Goal: Transaction & Acquisition: Purchase product/service

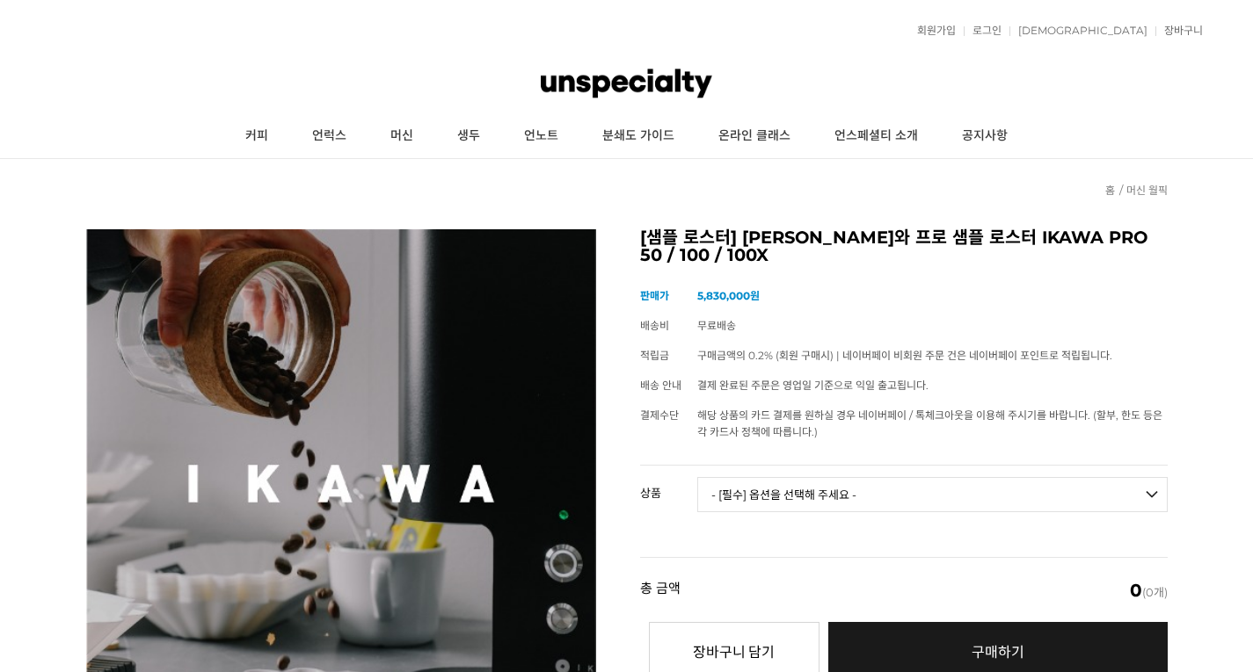
click at [614, 68] on img at bounding box center [626, 83] width 171 height 53
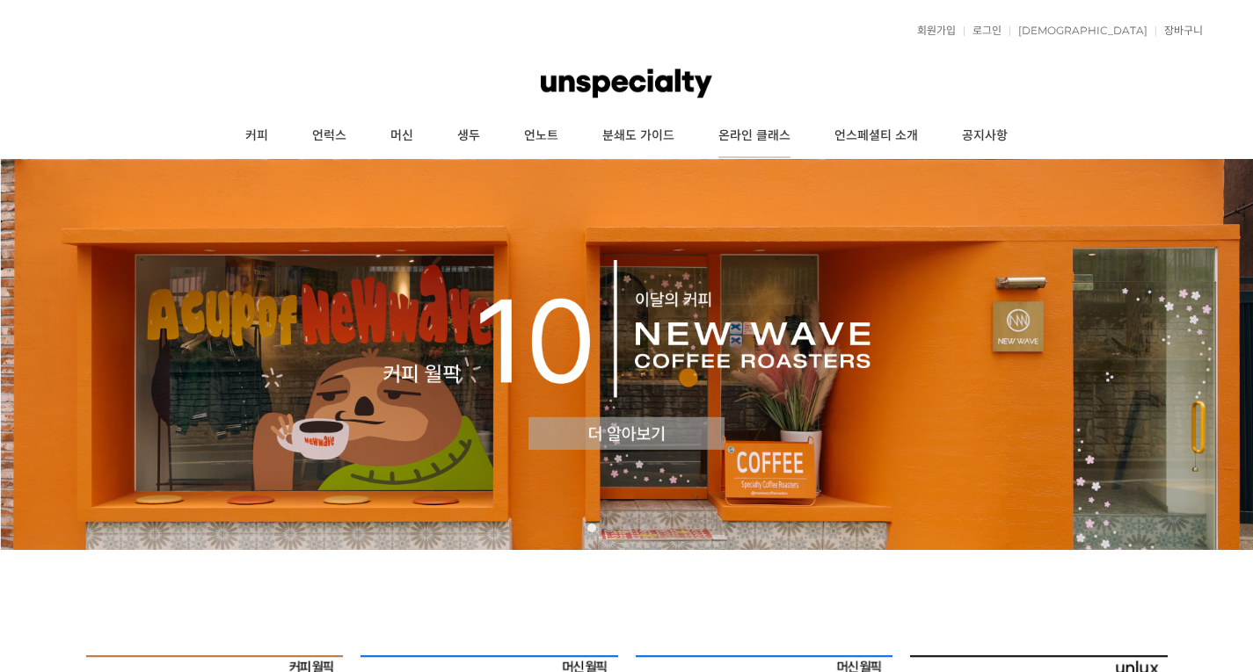
click at [736, 141] on link "온라인 클래스" at bounding box center [754, 136] width 116 height 44
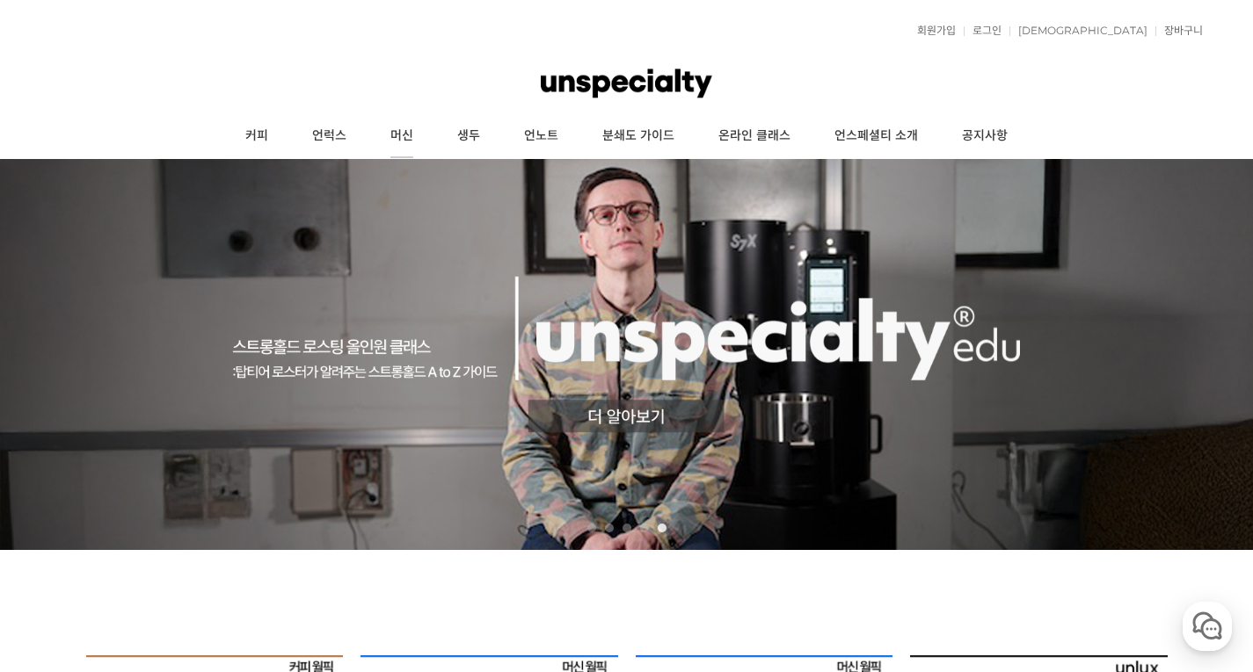
click at [389, 137] on link "머신" at bounding box center [401, 136] width 67 height 44
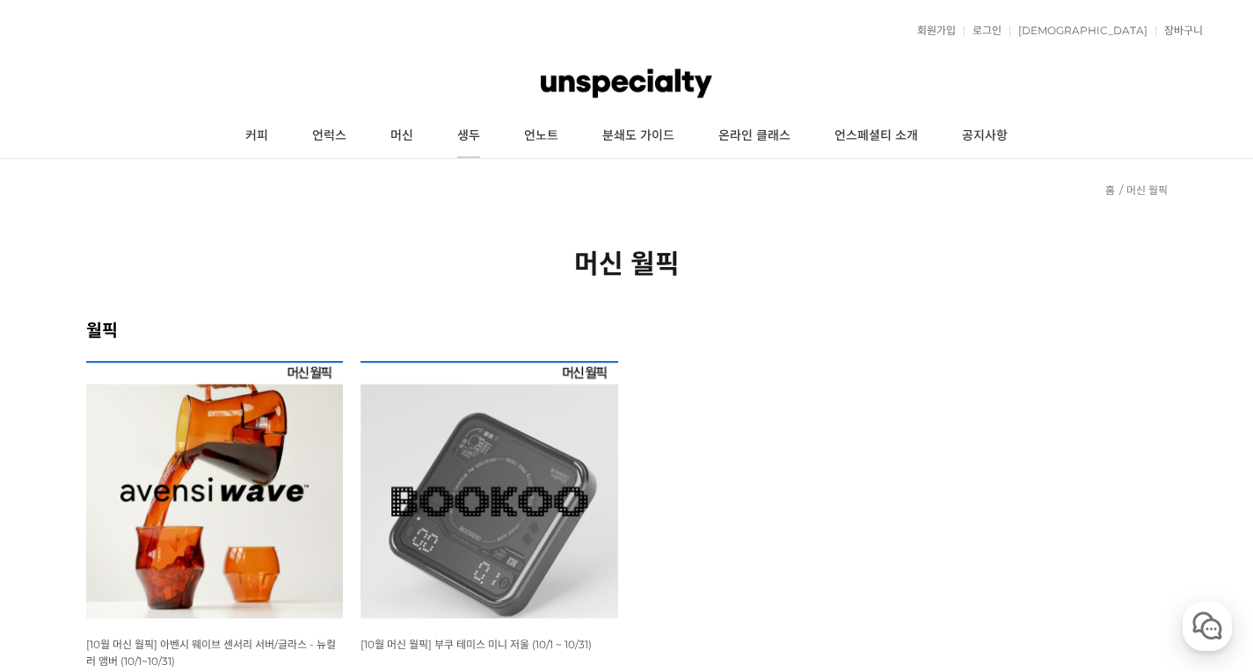
click at [457, 147] on link "생두" at bounding box center [468, 136] width 67 height 44
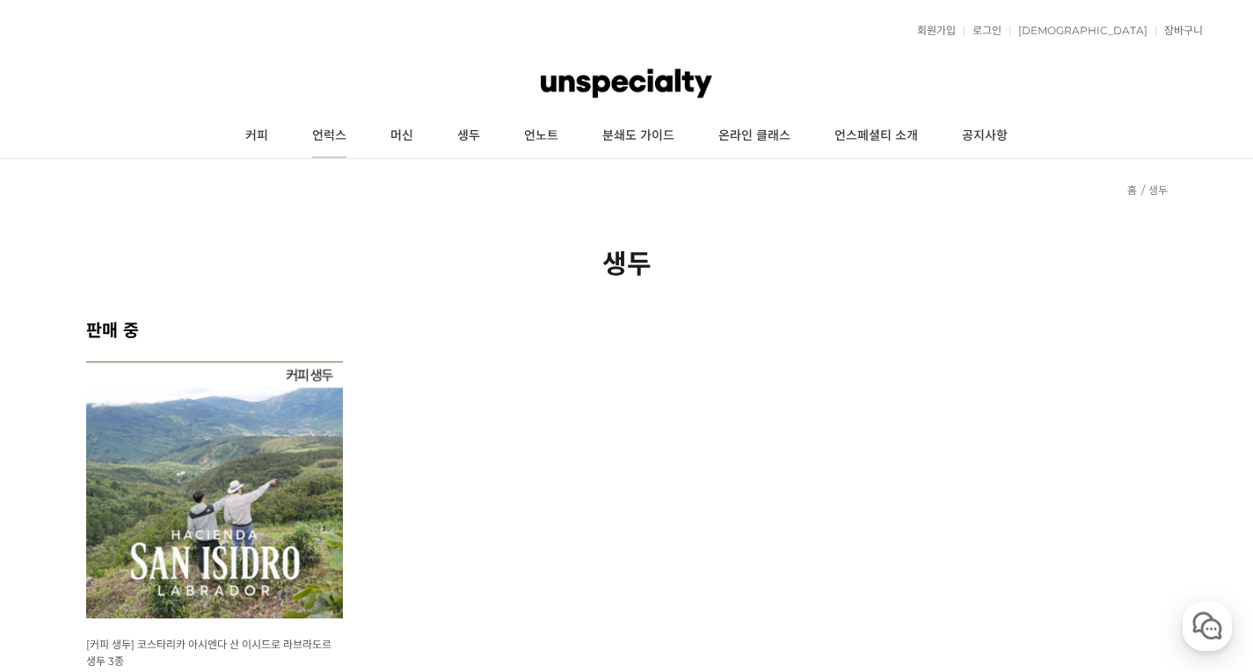
click at [295, 133] on link "언럭스" at bounding box center [329, 136] width 78 height 44
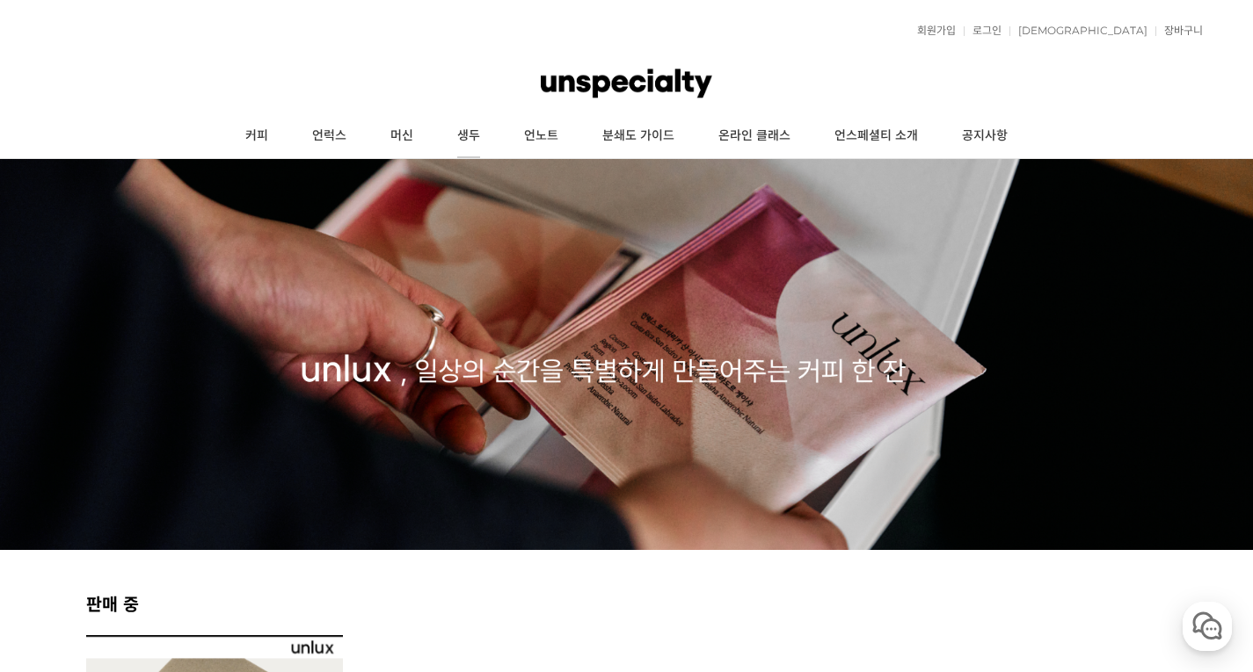
click at [493, 137] on link "생두" at bounding box center [468, 136] width 67 height 44
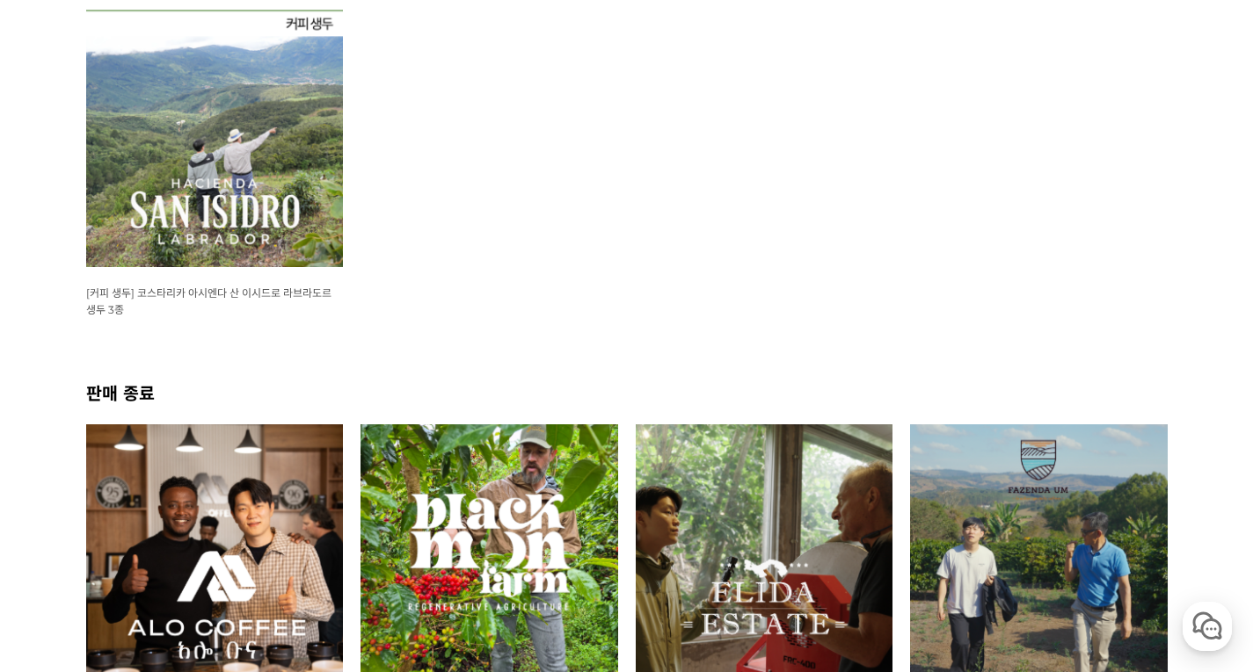
click at [290, 302] on div "상품명 : [커피 생두] 코스타리카 아시엔다 산 이시드로 라브라도르 생두 3종" at bounding box center [215, 301] width 258 height 33
click at [291, 294] on span "[커피 생두] 코스타리카 아시엔다 산 이시드로 라브라도르 생두 3종" at bounding box center [208, 302] width 245 height 30
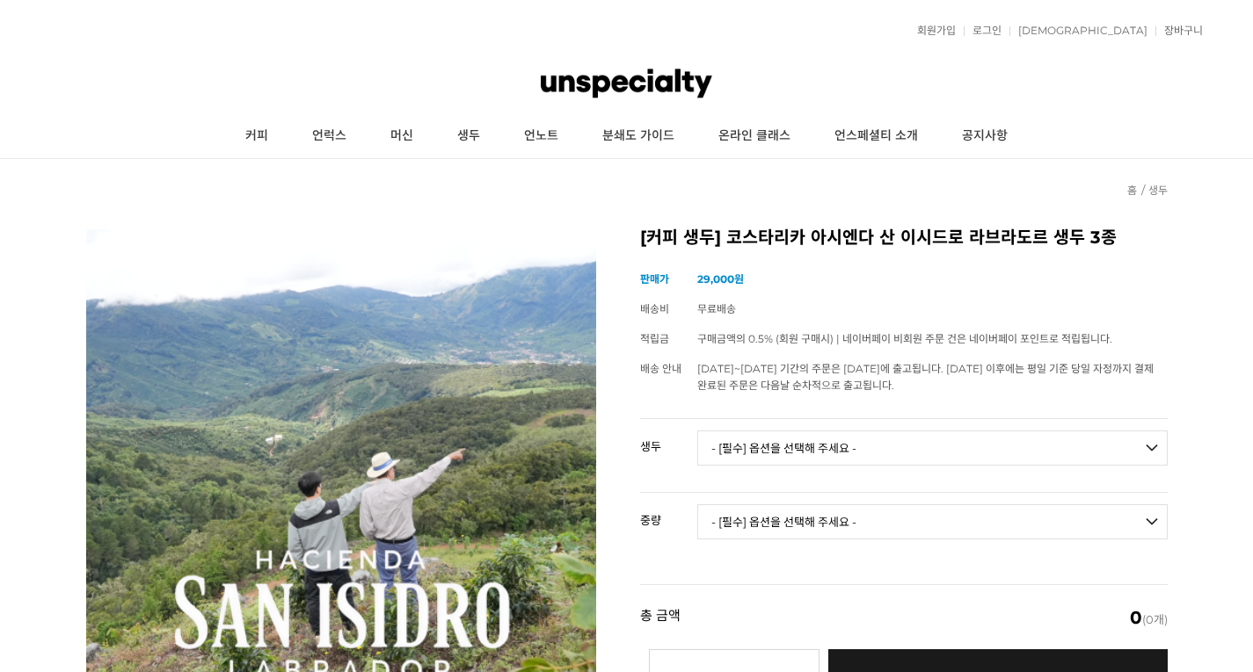
click at [793, 440] on select "- [필수] 옵션을 선택해 주세요 - ------------------- 코스타리카 아시엔다 산 이시드로 라브라도르 엘 세드로 게이샤 무산소 …" at bounding box center [932, 448] width 470 height 35
select select "코스타리카 아시엔다 산 이시드로 라브라도르 엘 세드로 게이샤 무산소 내추럴"
click at [697, 431] on select "- [필수] 옵션을 선택해 주세요 - ------------------- 코스타리카 아시엔다 산 이시드로 라브라도르 엘 세드로 게이샤 무산소 …" at bounding box center [932, 448] width 470 height 35
click at [825, 515] on select "- [필수] 옵션을 선택해 주세요 - ------------------- 500g 1kg" at bounding box center [932, 522] width 470 height 35
select select "1kg"
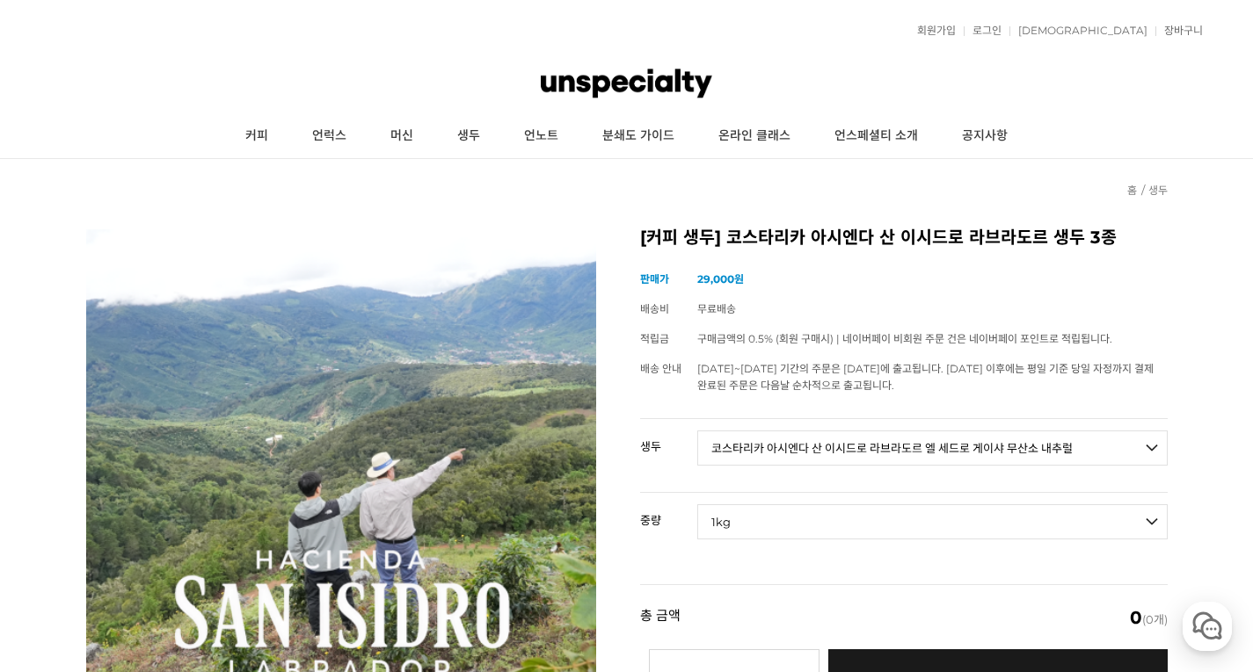
click at [697, 505] on select "- [필수] 옵션을 선택해 주세요 - ------------------- 500g 1kg" at bounding box center [932, 522] width 470 height 35
select select "*"
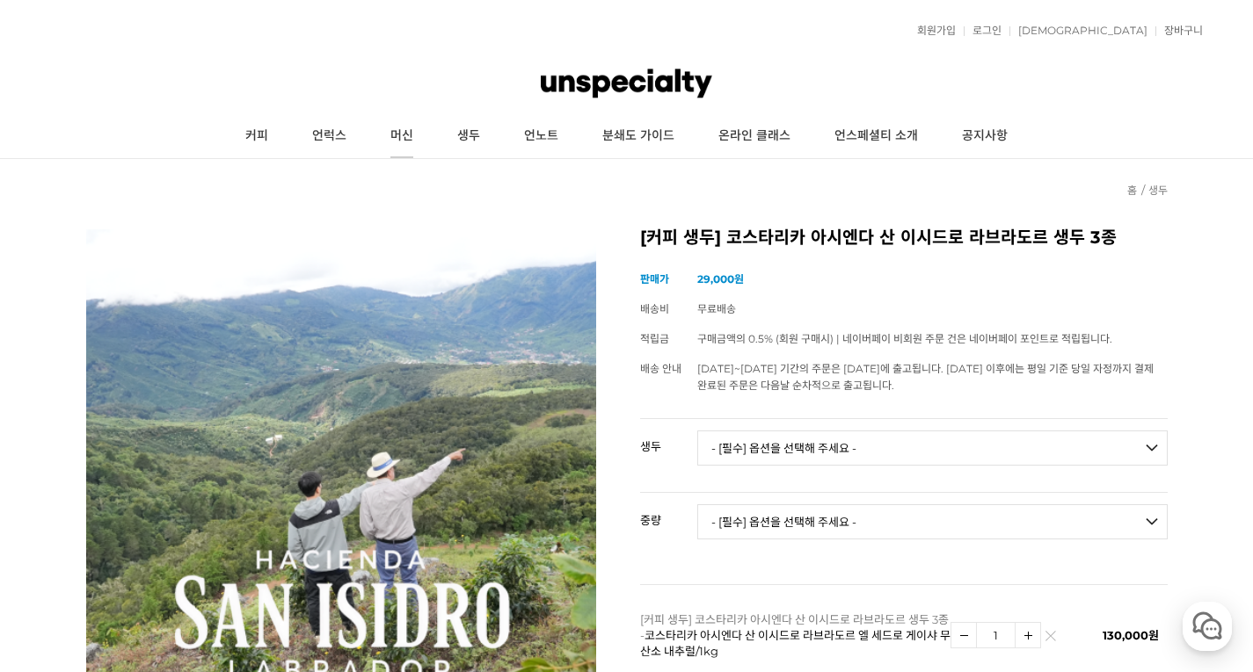
click at [382, 134] on link "머신" at bounding box center [401, 136] width 67 height 44
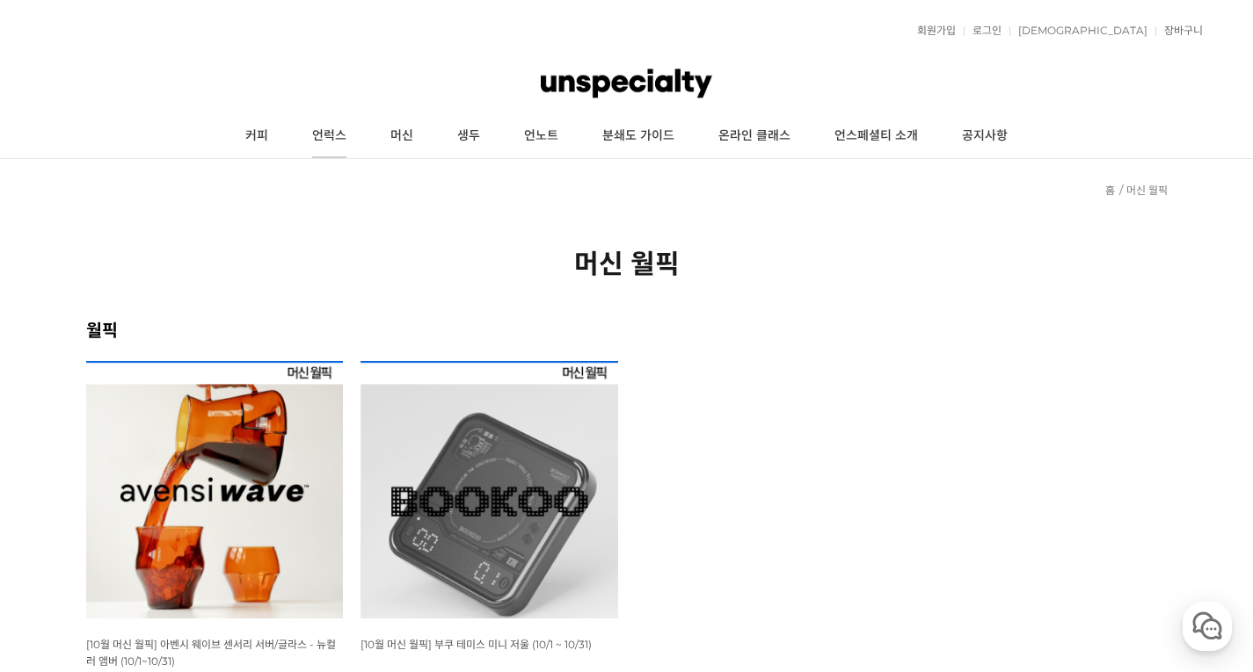
click at [310, 145] on link "언럭스" at bounding box center [329, 136] width 78 height 44
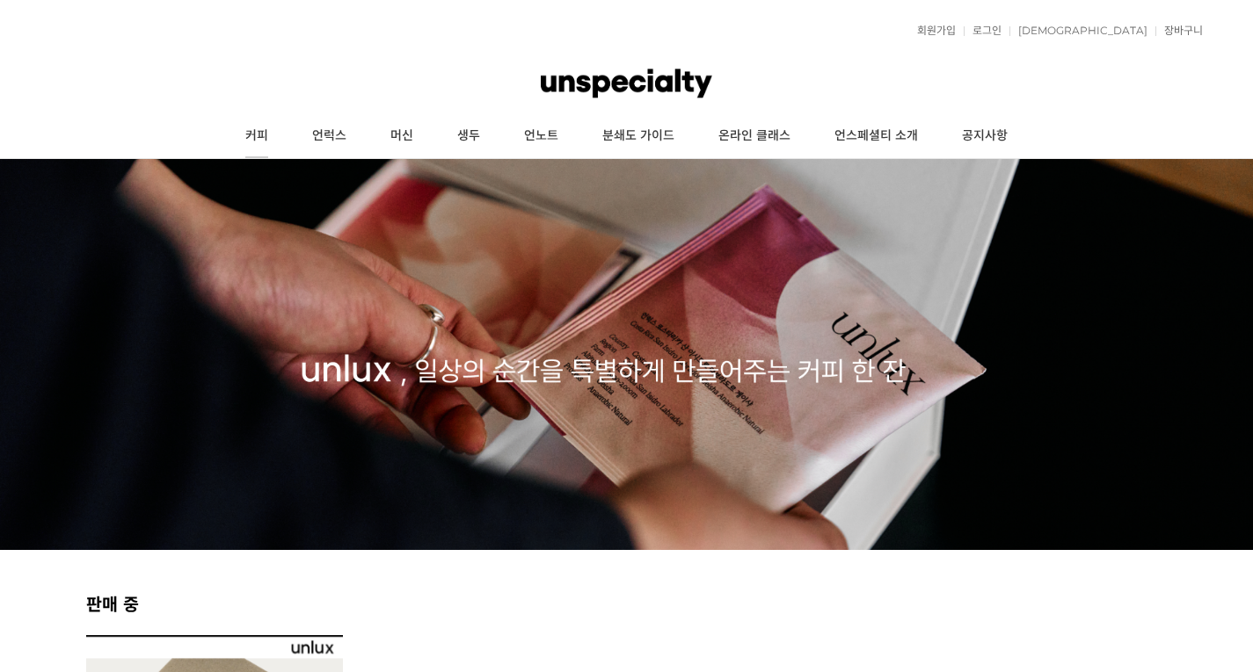
click at [257, 131] on link "커피" at bounding box center [256, 136] width 67 height 44
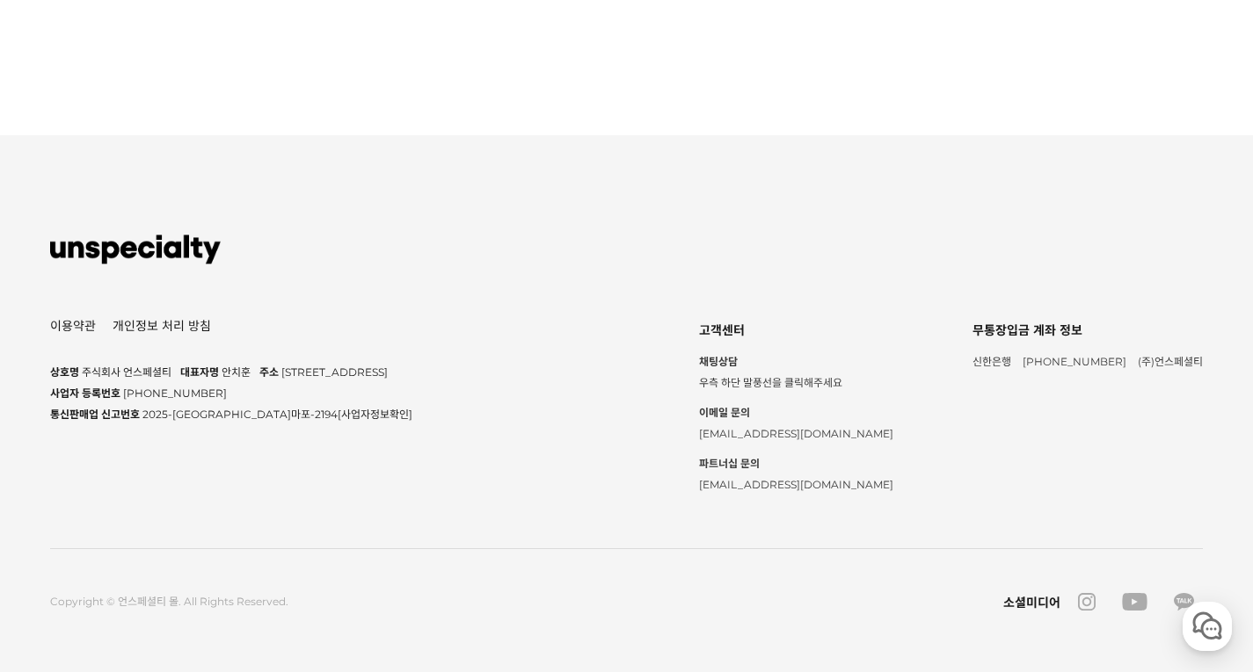
scroll to position [7435, 0]
